Goal: Task Accomplishment & Management: Use online tool/utility

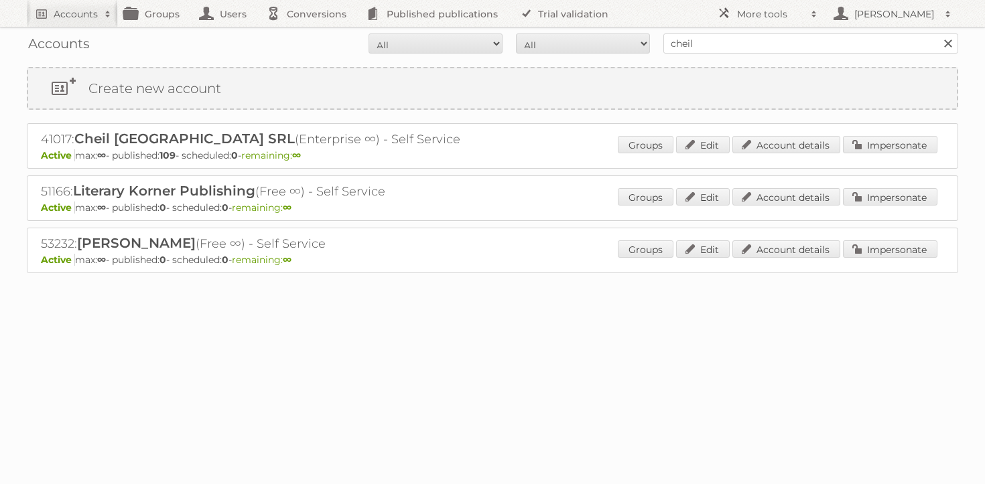
click at [754, 56] on div "Accounts All Active Expired Pending All Paid Trials Self service cheil Search" at bounding box center [492, 43] width 931 height 33
click at [757, 50] on input "cheil" at bounding box center [810, 43] width 295 height 20
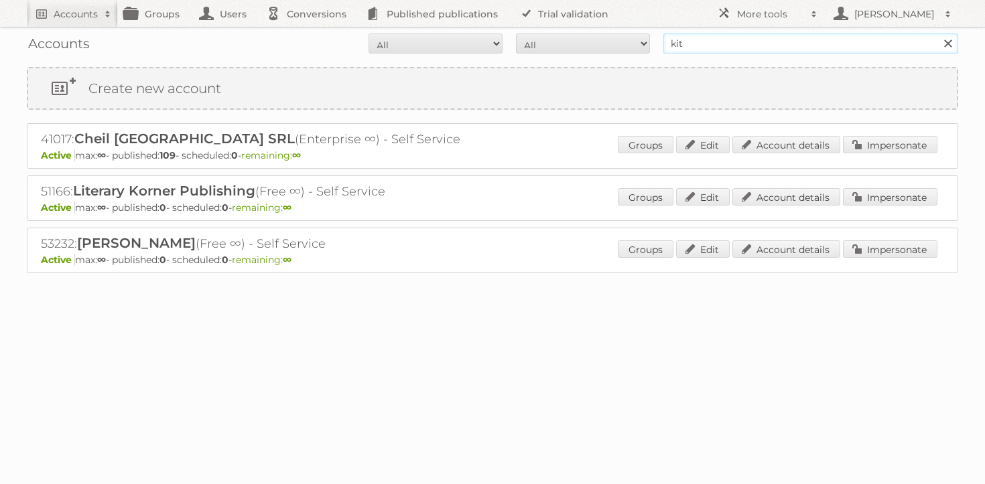
type input "kit"
click at [937, 33] on input "Search" at bounding box center [947, 43] width 20 height 20
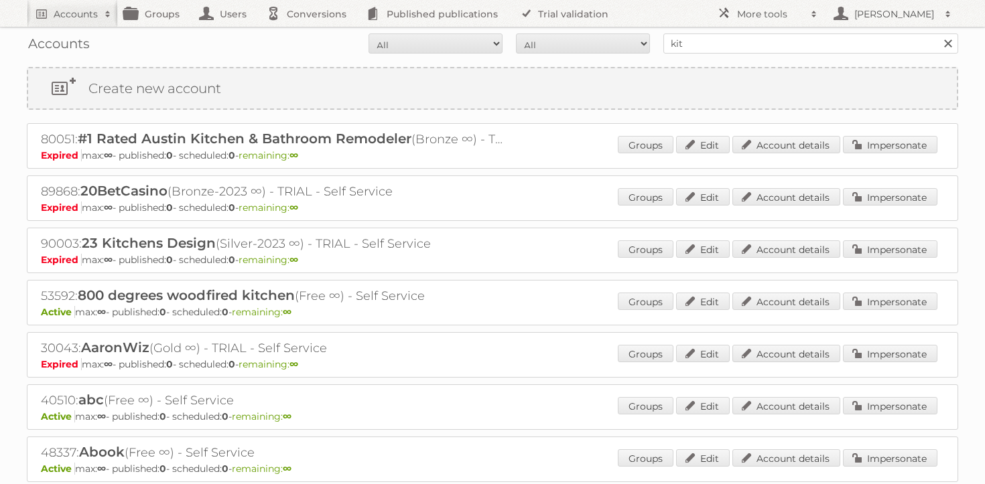
click at [742, 44] on input "kit" at bounding box center [810, 43] width 295 height 20
type input "kitea"
click at [937, 33] on input "Search" at bounding box center [947, 43] width 20 height 20
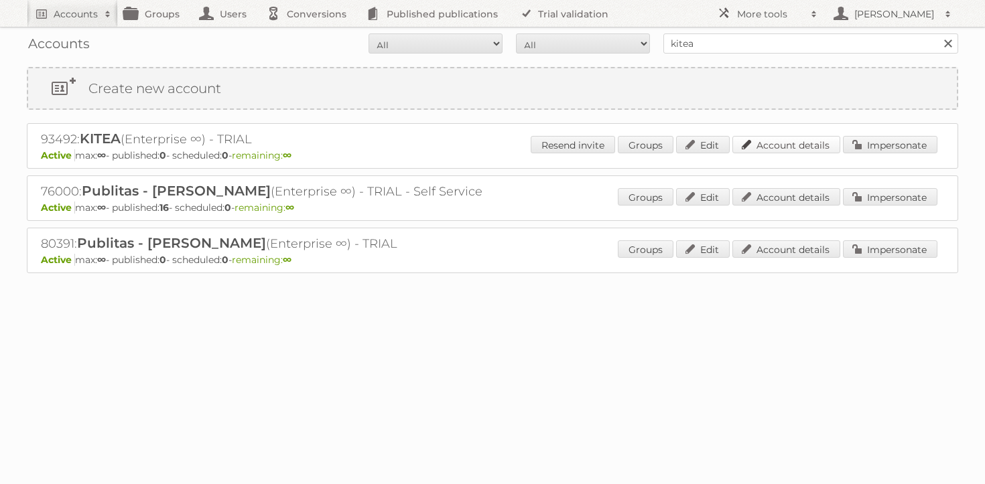
click at [817, 141] on link "Account details" at bounding box center [786, 144] width 108 height 17
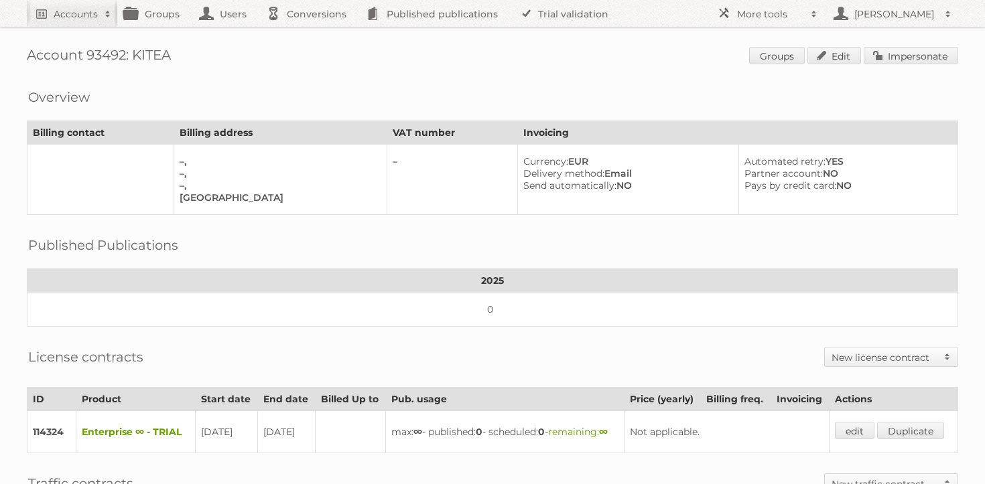
click at [932, 72] on div "Account 93492: KITEA Groups Edit Impersonate Overview Billing contact Billing a…" at bounding box center [492, 366] width 985 height 733
click at [932, 58] on link "Impersonate" at bounding box center [911, 55] width 94 height 17
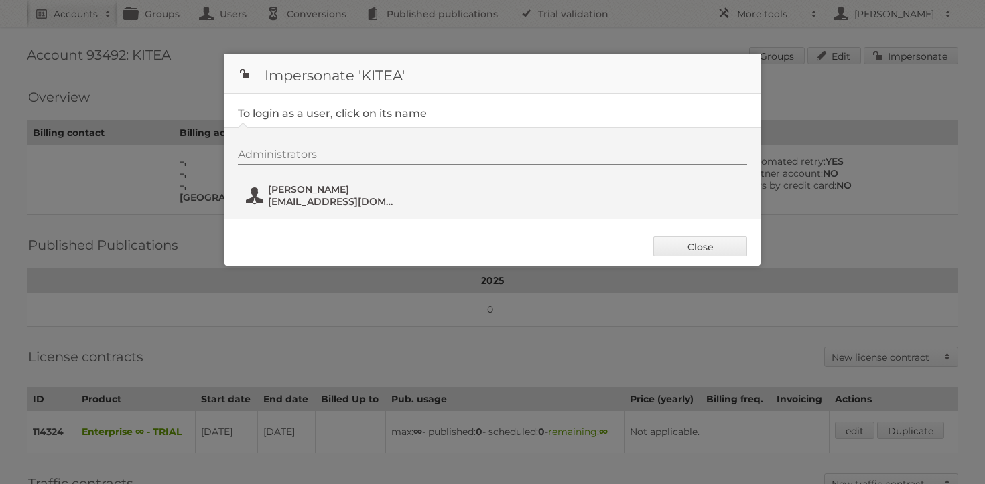
click at [289, 207] on button "Sanaa Erradi sanaa.erradi@kitea.ma" at bounding box center [323, 195] width 157 height 27
